Goal: Information Seeking & Learning: Understand process/instructions

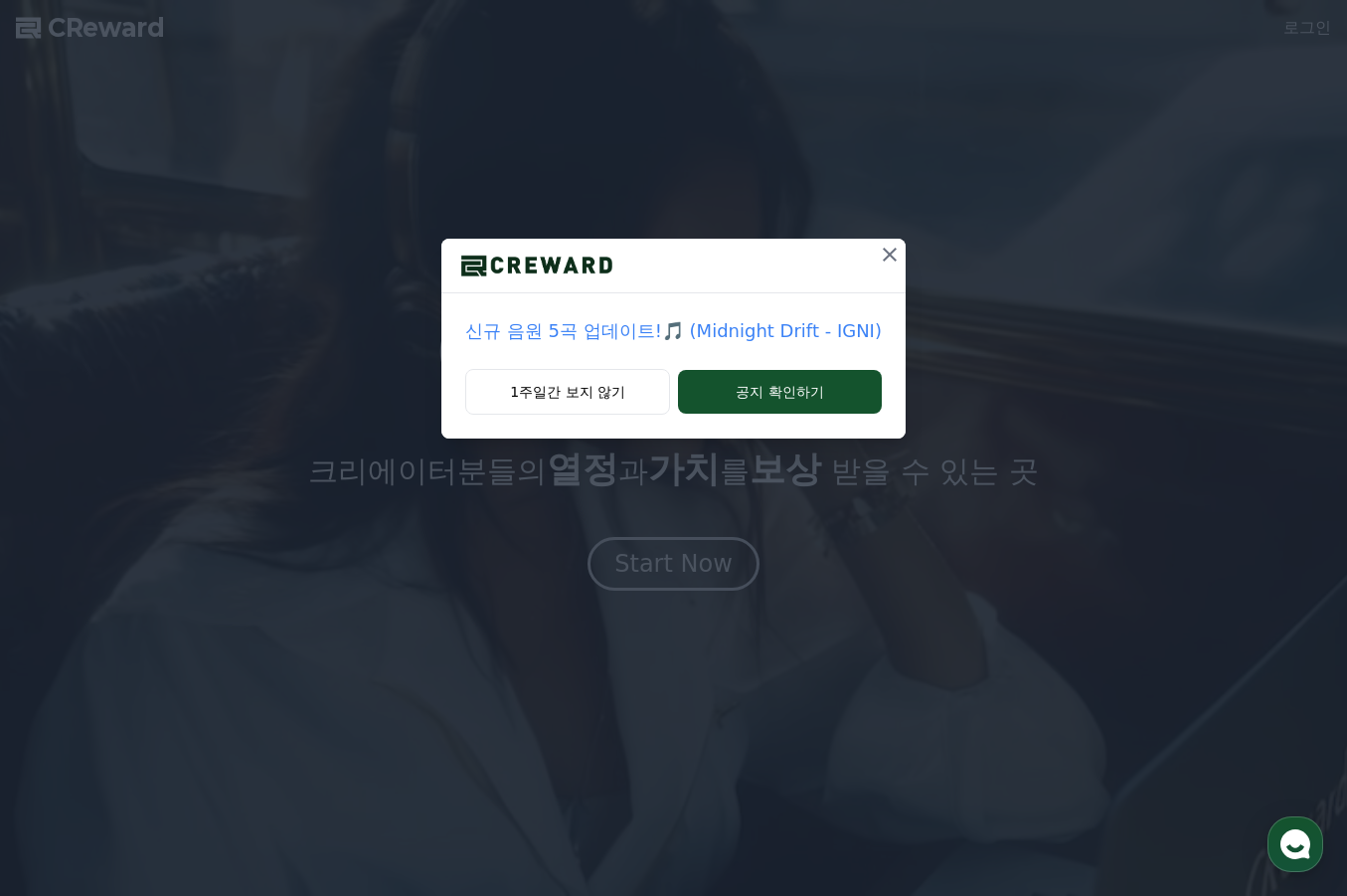
click at [887, 248] on icon at bounding box center [890, 255] width 24 height 24
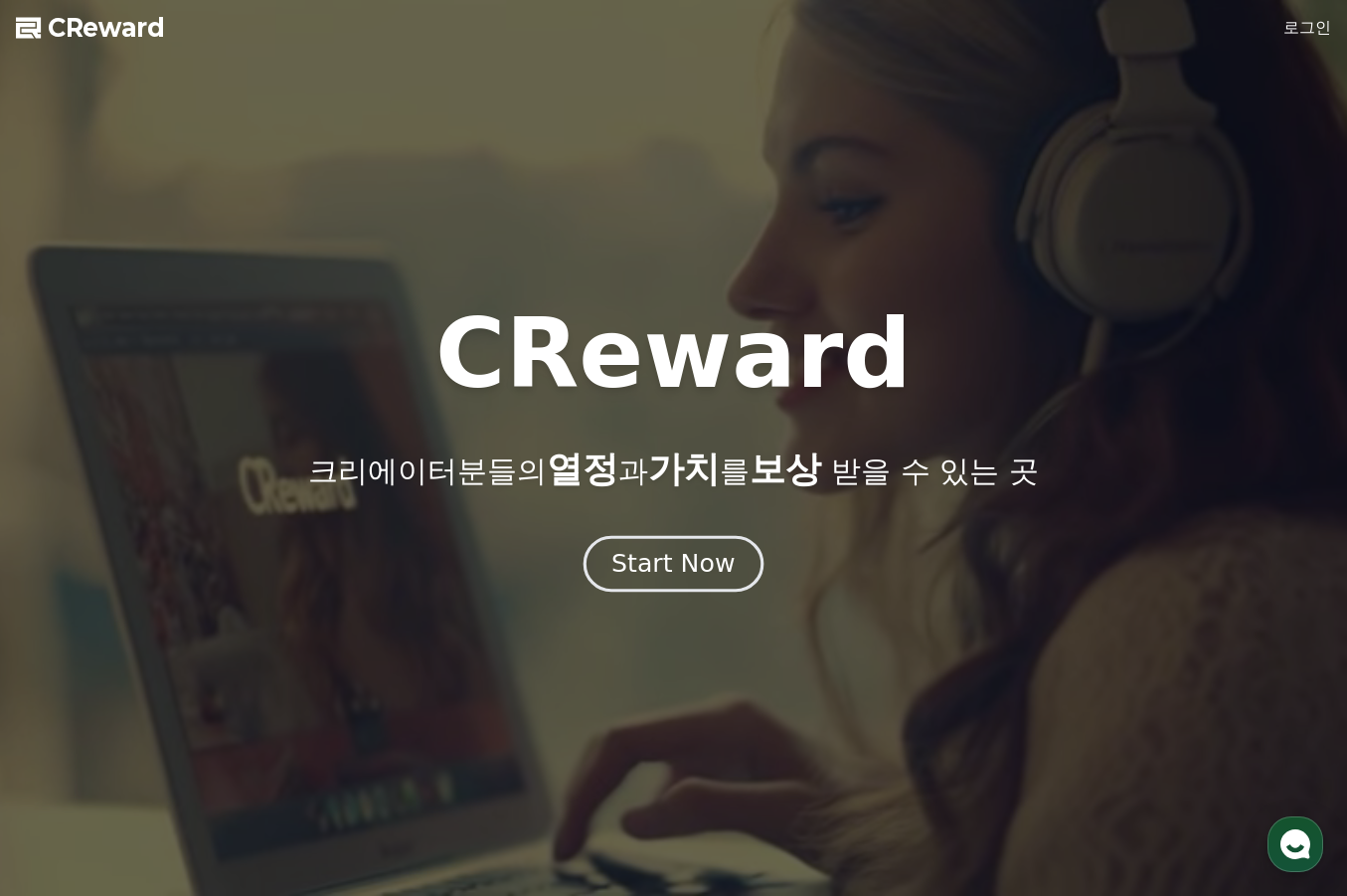
click at [642, 569] on div "Start Now" at bounding box center [672, 564] width 123 height 34
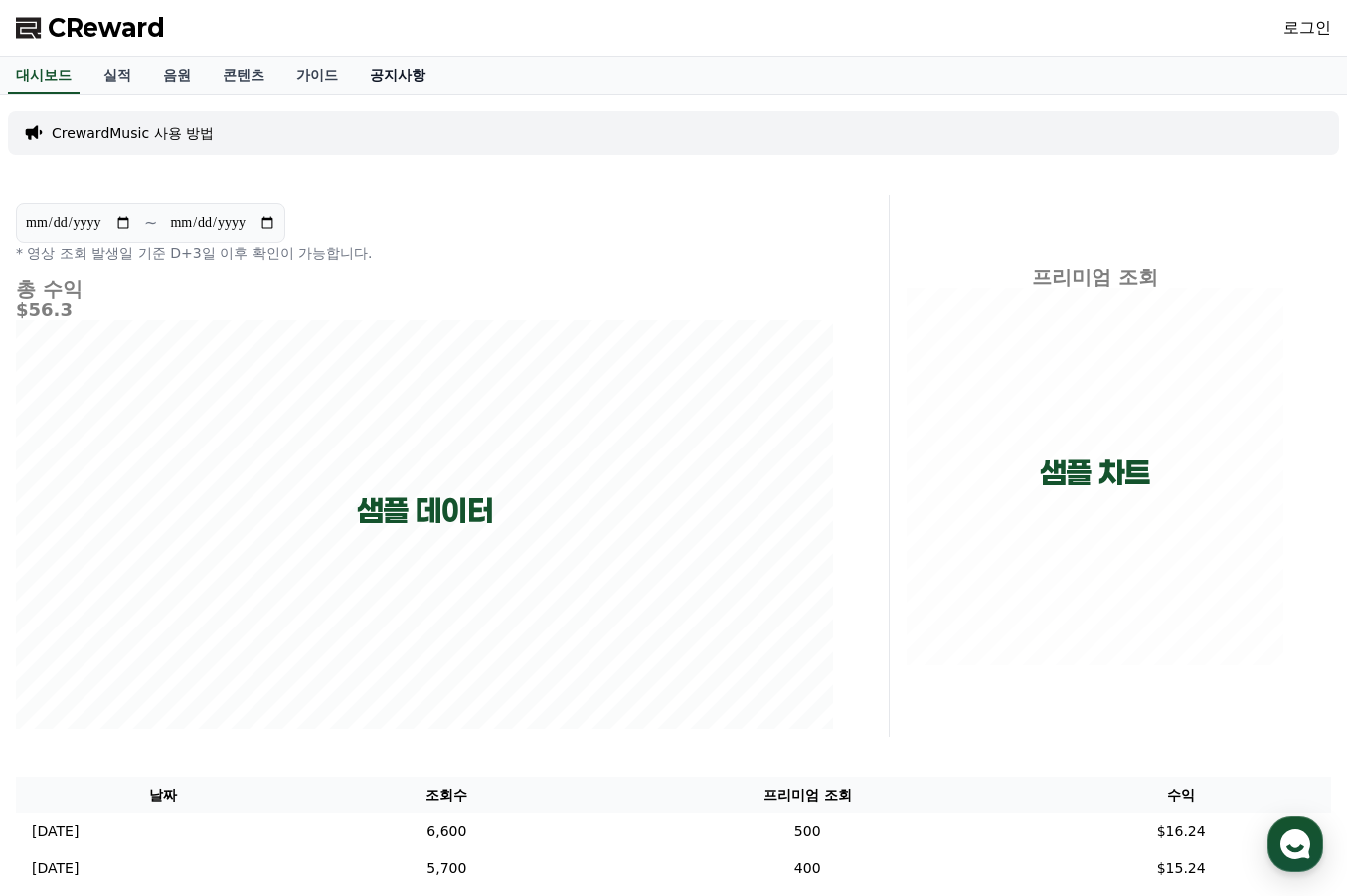
click at [413, 75] on link "공지사항" at bounding box center [397, 76] width 87 height 38
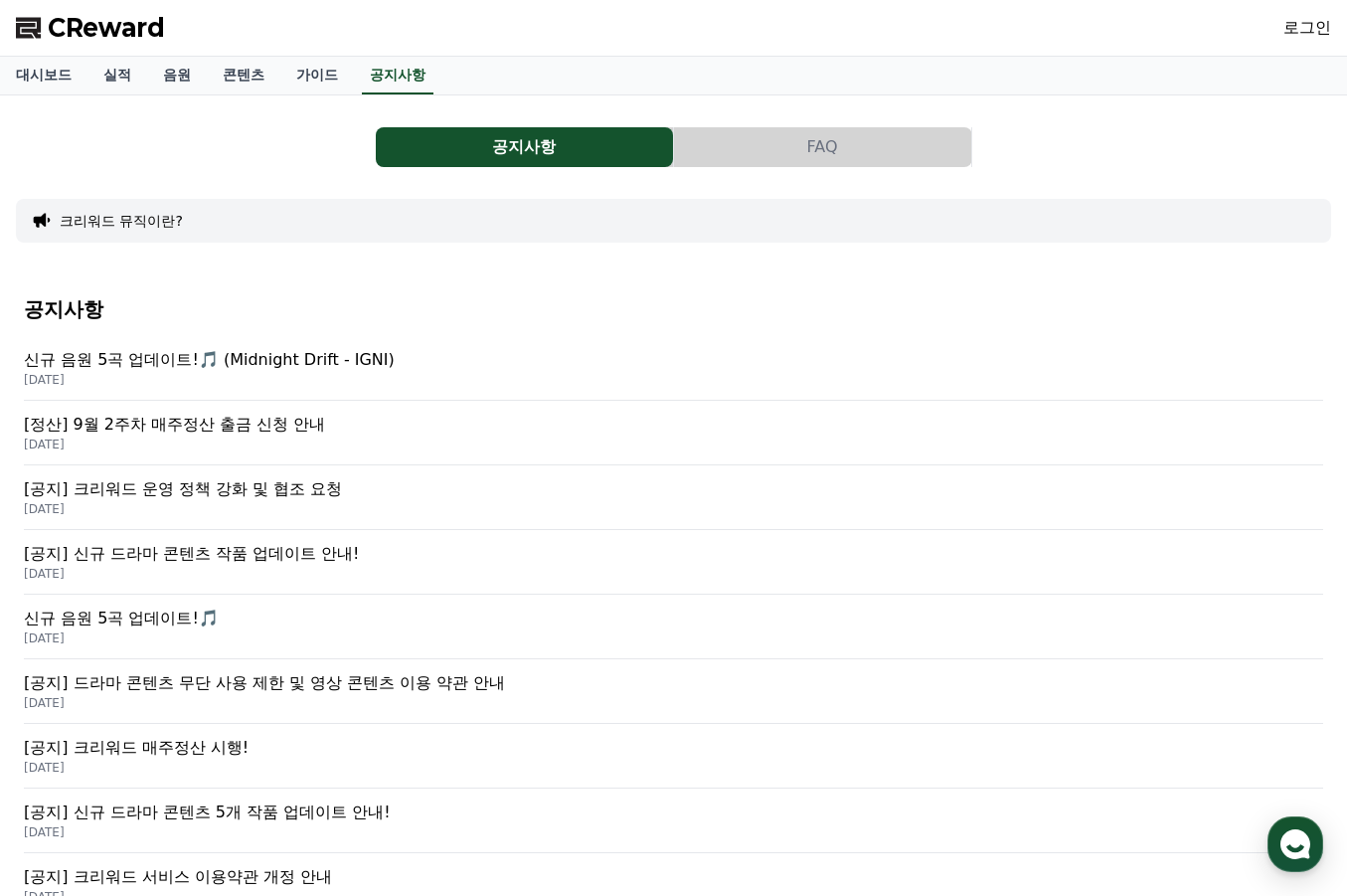
click at [154, 219] on button "크리워드 뮤직이란?" at bounding box center [121, 221] width 123 height 20
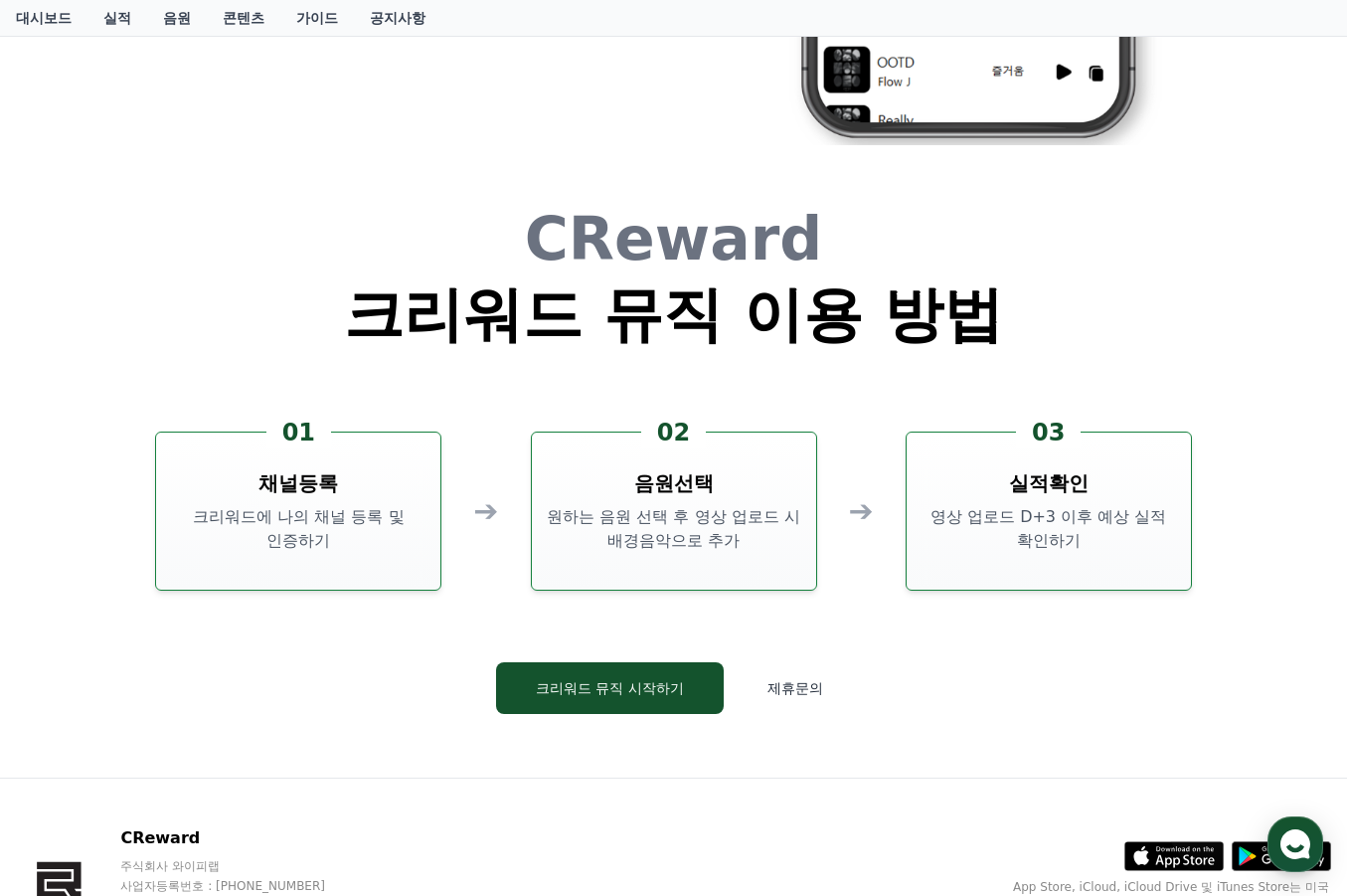
scroll to position [4584, 0]
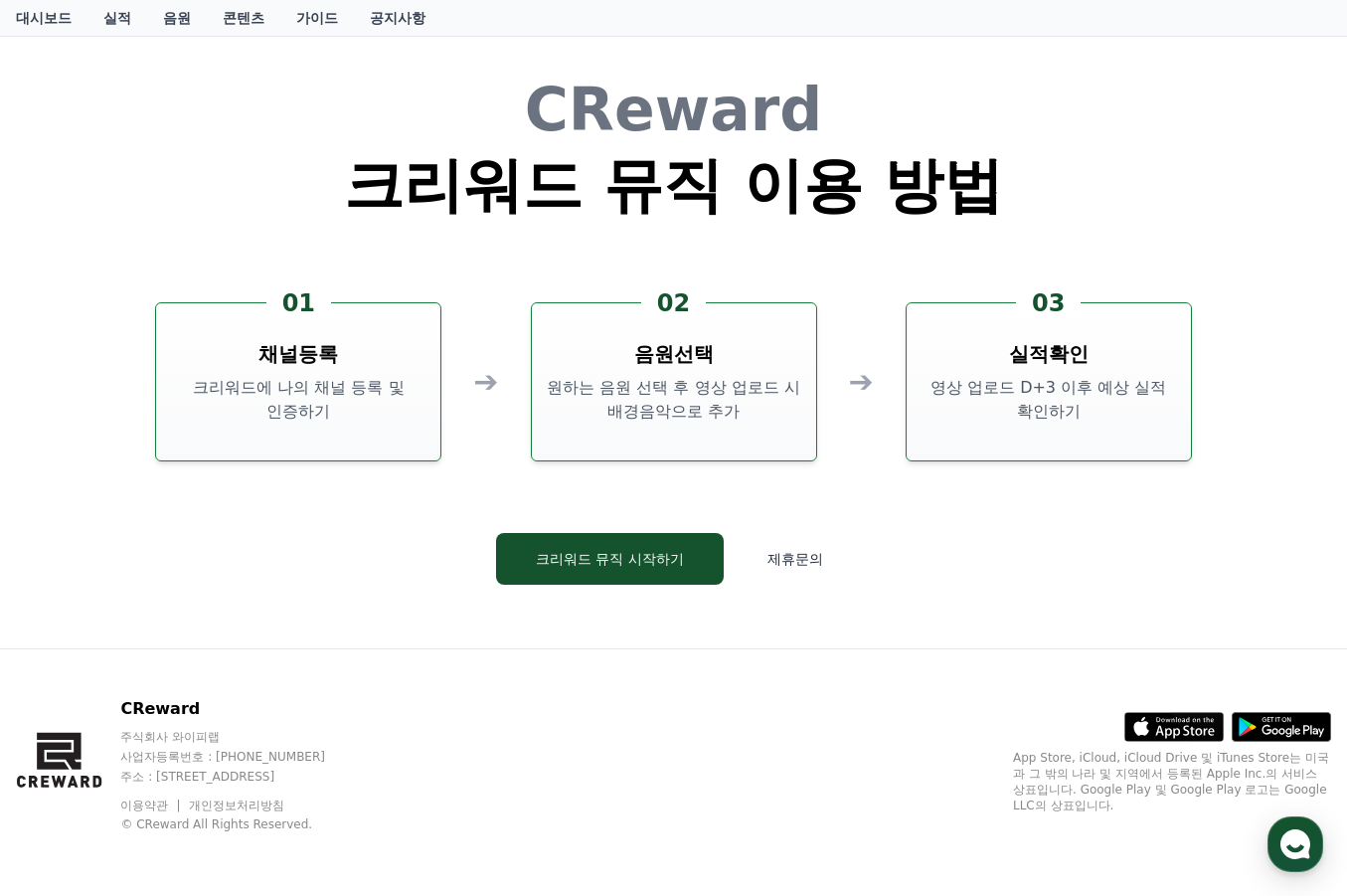
click at [91, 253] on div "CReward 크리워드 뮤직 이용 방법 01 채널등록 크리워드에 나의 채널 등록 및 인증하기 ➔ 02 음원선택 원하는 음원 선택 후 영상 업로…" at bounding box center [674, 348] width 1193 height 600
